Goal: Task Accomplishment & Management: Use online tool/utility

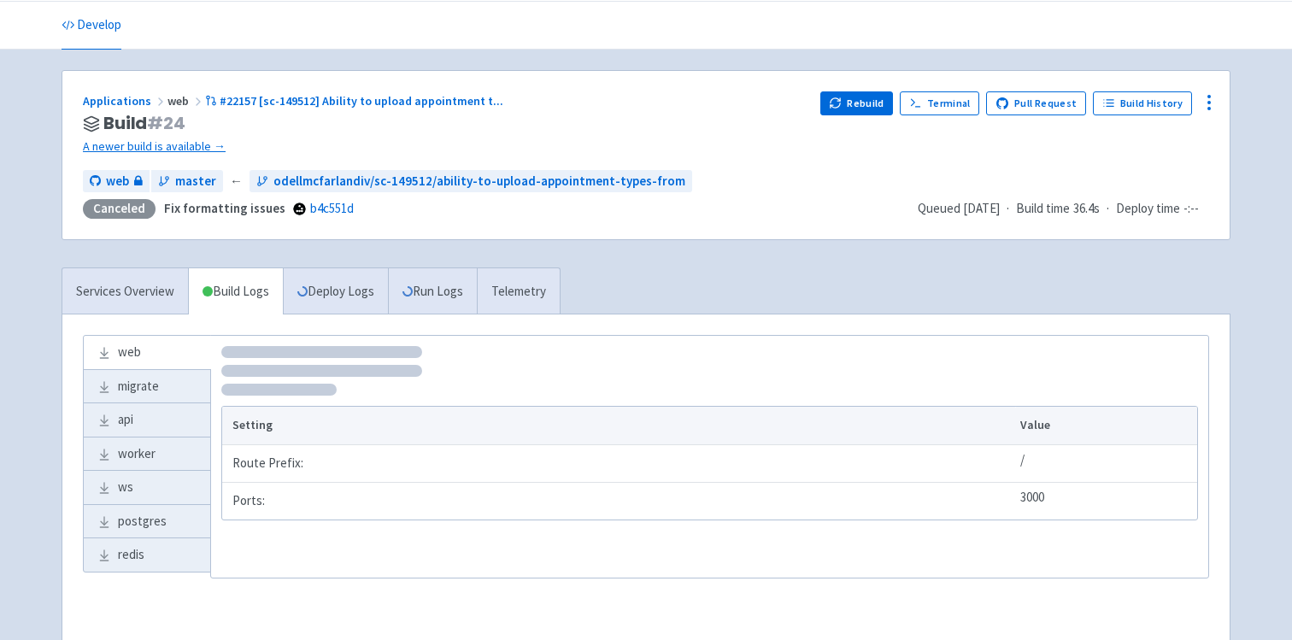
scroll to position [57, 0]
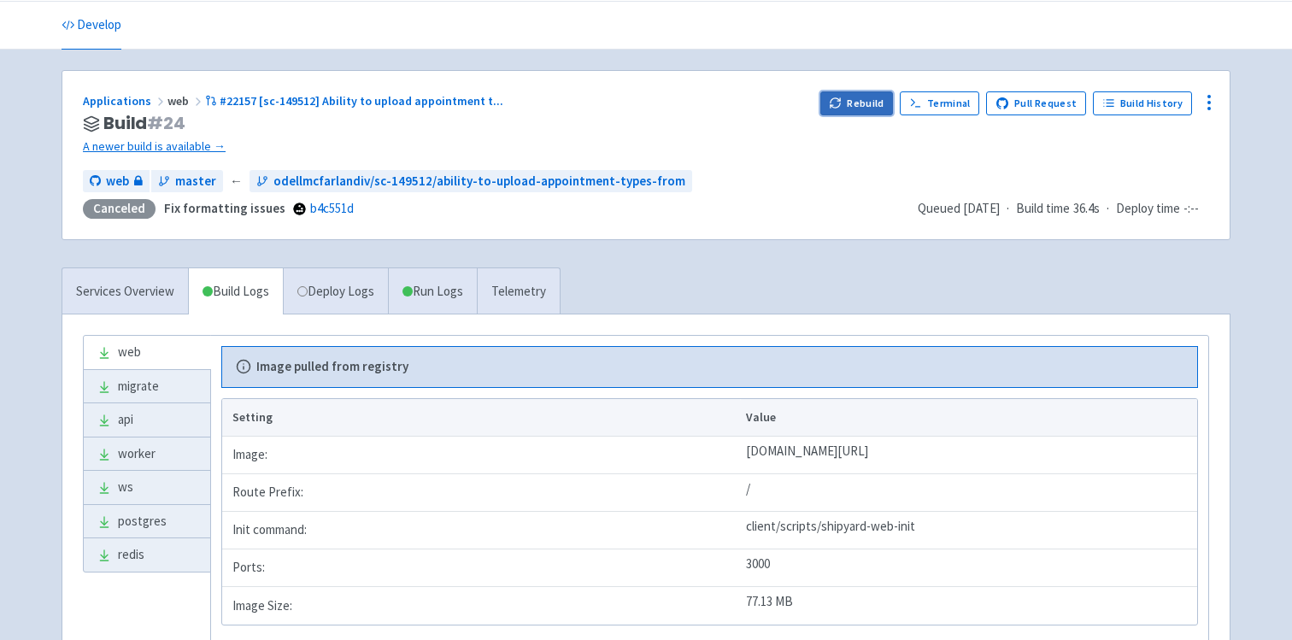
click at [870, 106] on button "Rebuild" at bounding box center [856, 103] width 73 height 24
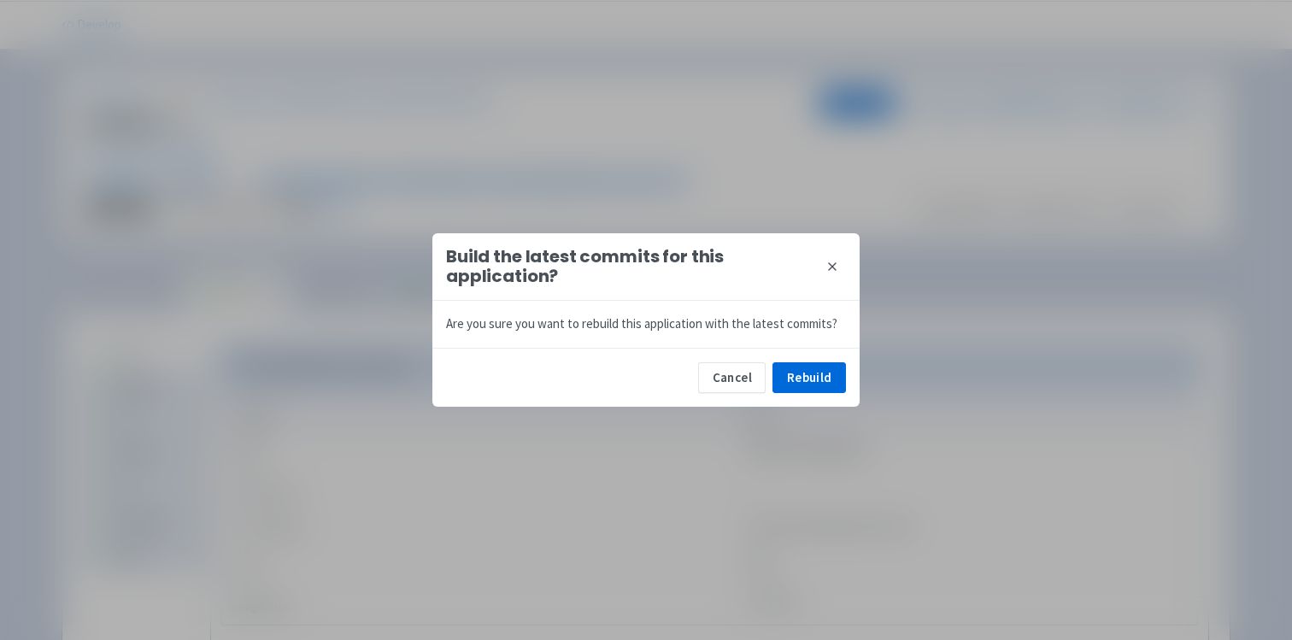
click at [839, 263] on button "close" at bounding box center [831, 266] width 27 height 27
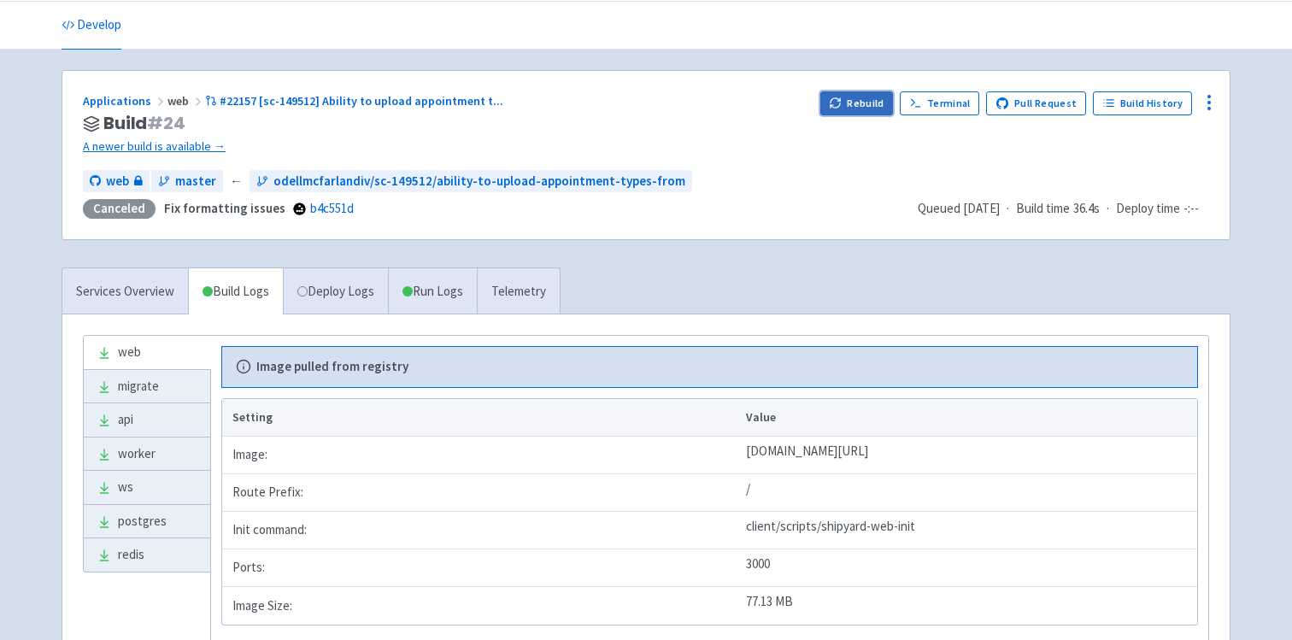
click at [872, 110] on button "Rebuild" at bounding box center [856, 103] width 73 height 24
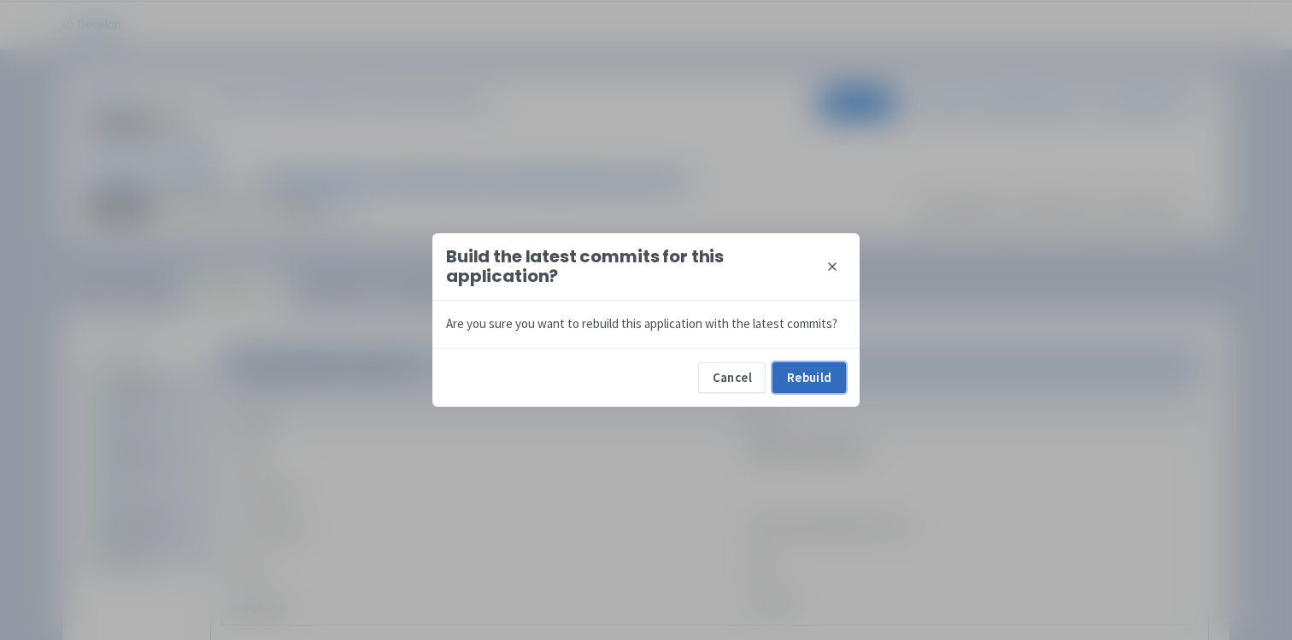
click at [820, 367] on button "Rebuild" at bounding box center [808, 377] width 73 height 31
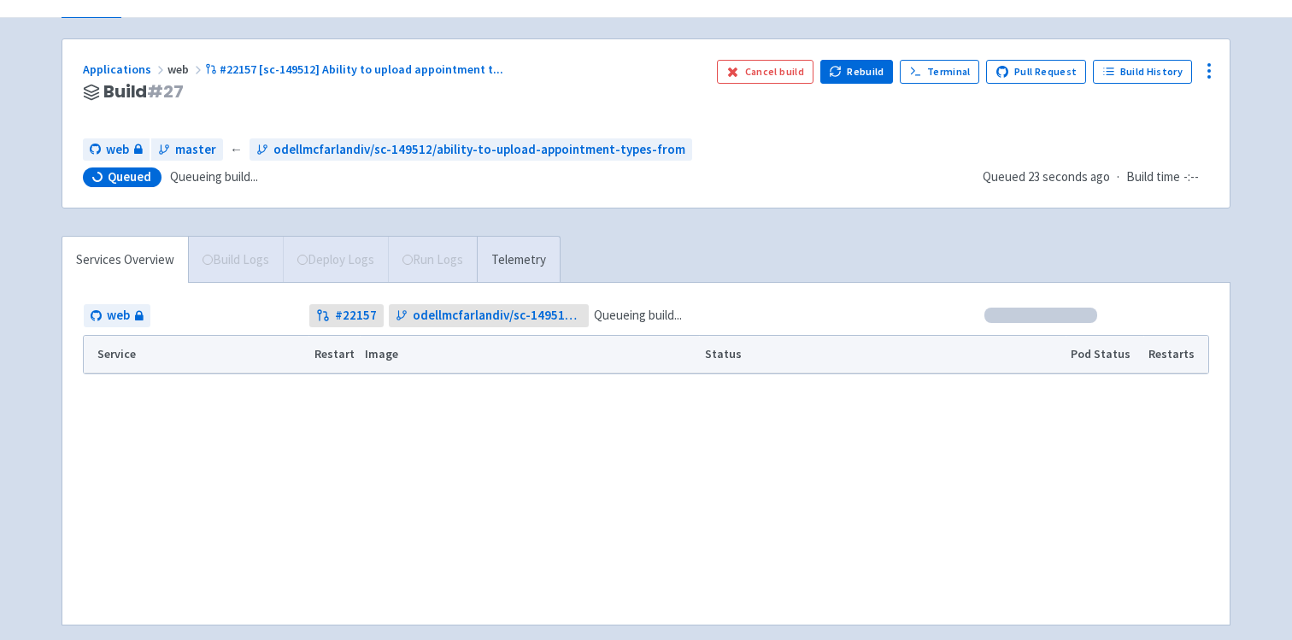
scroll to position [78, 0]
